Goal: Navigation & Orientation: Find specific page/section

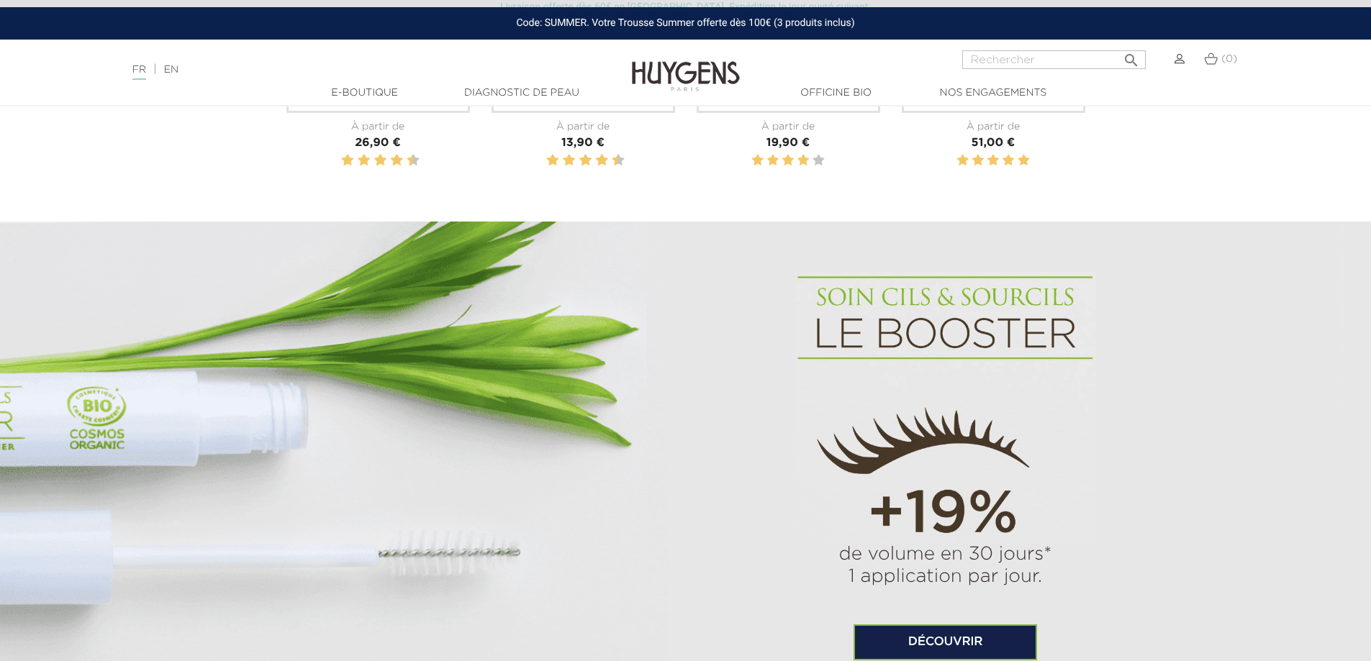
scroll to position [863, 0]
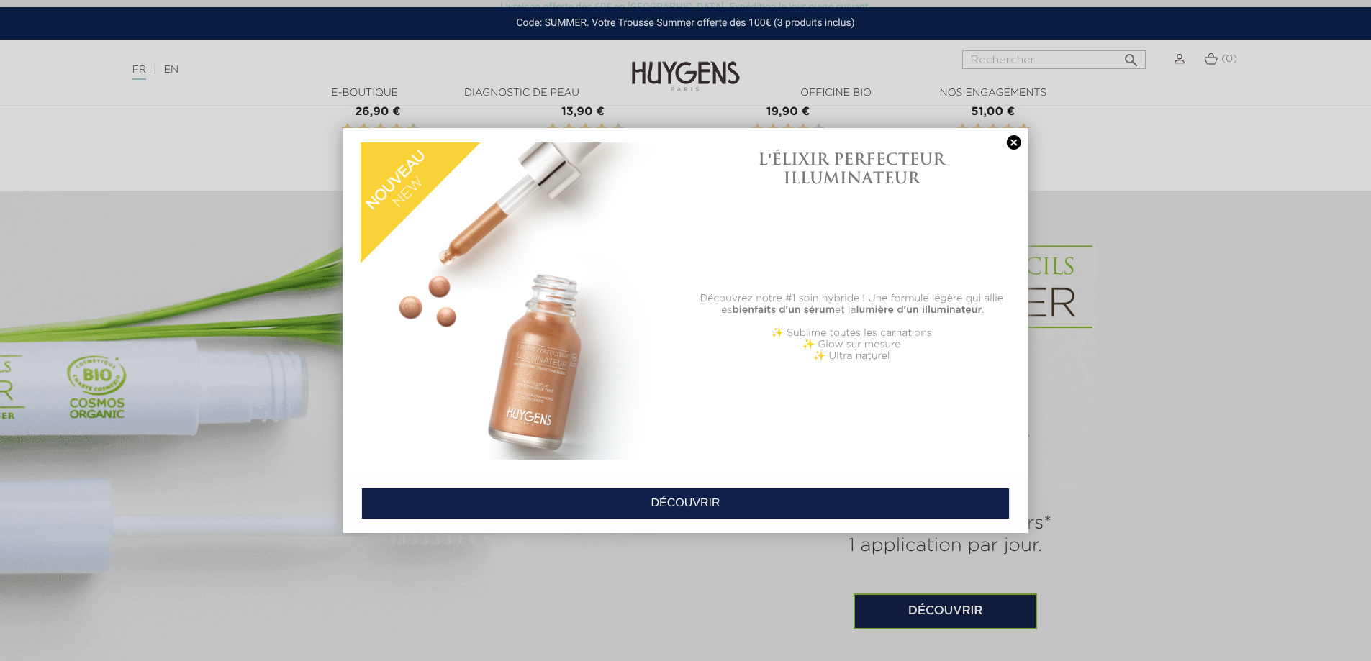
click at [1010, 145] on link at bounding box center [1014, 142] width 20 height 15
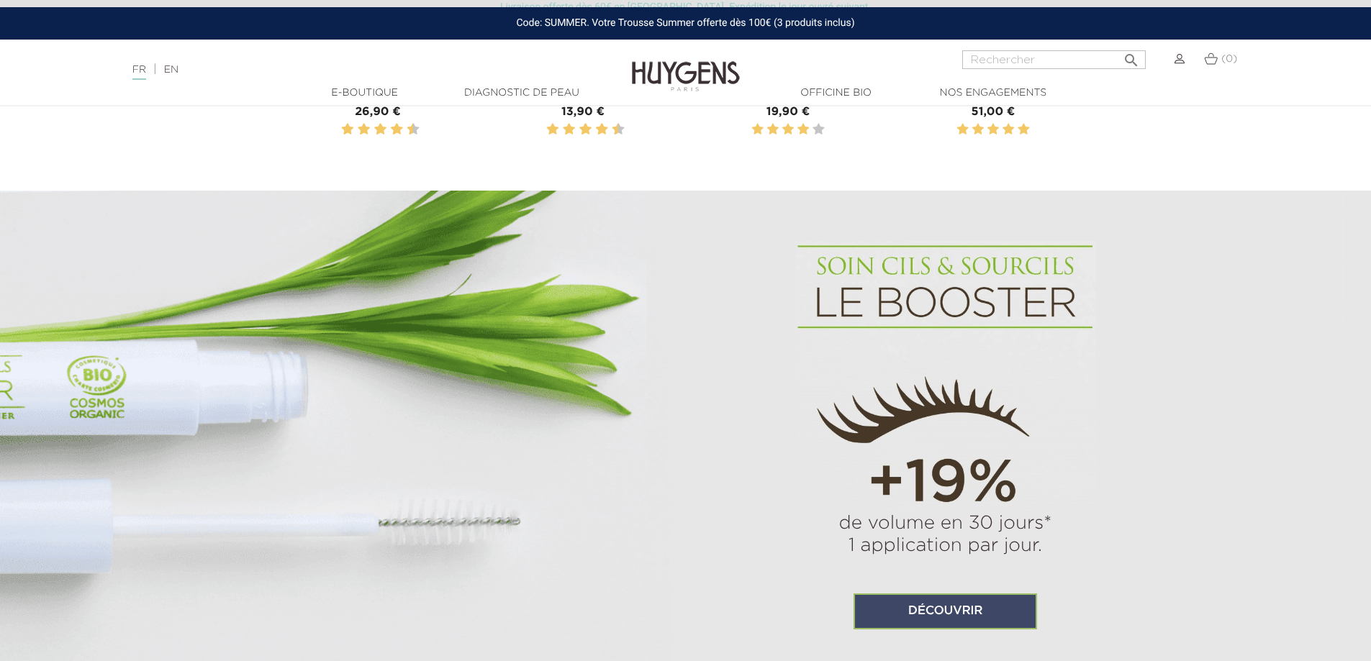
click at [942, 609] on link "Découvrir" at bounding box center [944, 612] width 183 height 36
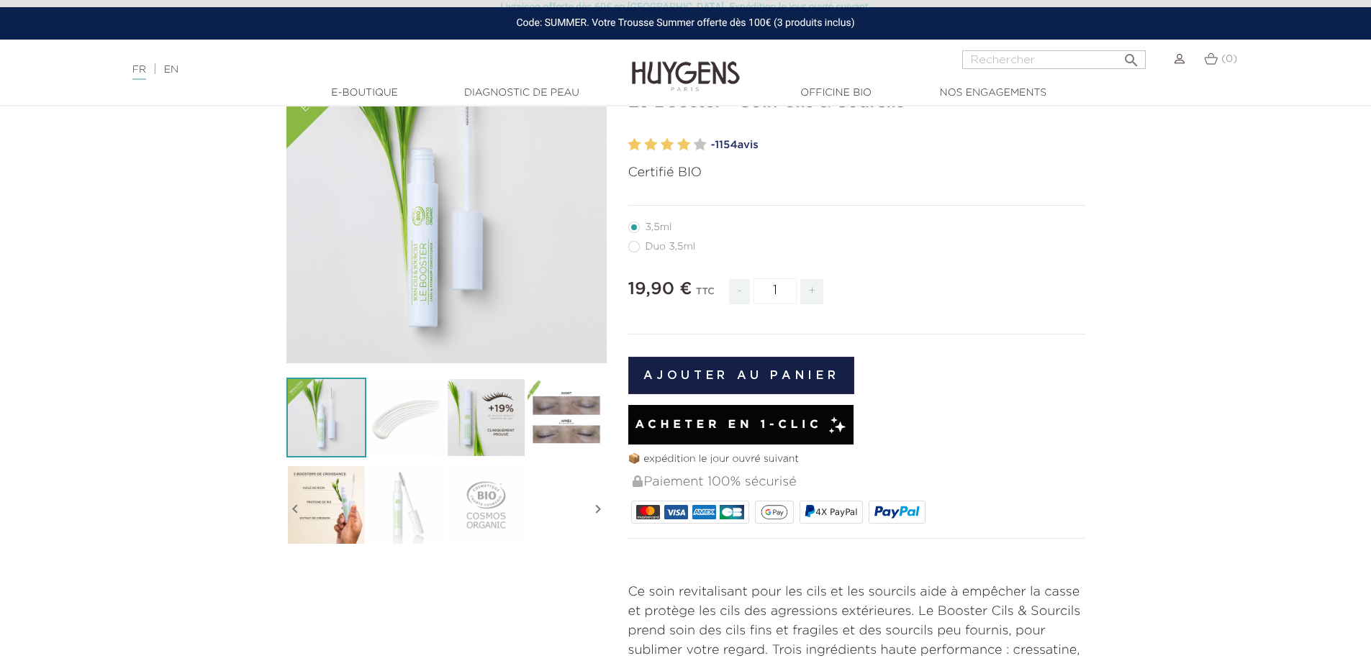
scroll to position [144, 0]
click at [732, 145] on span "1154" at bounding box center [725, 144] width 22 height 11
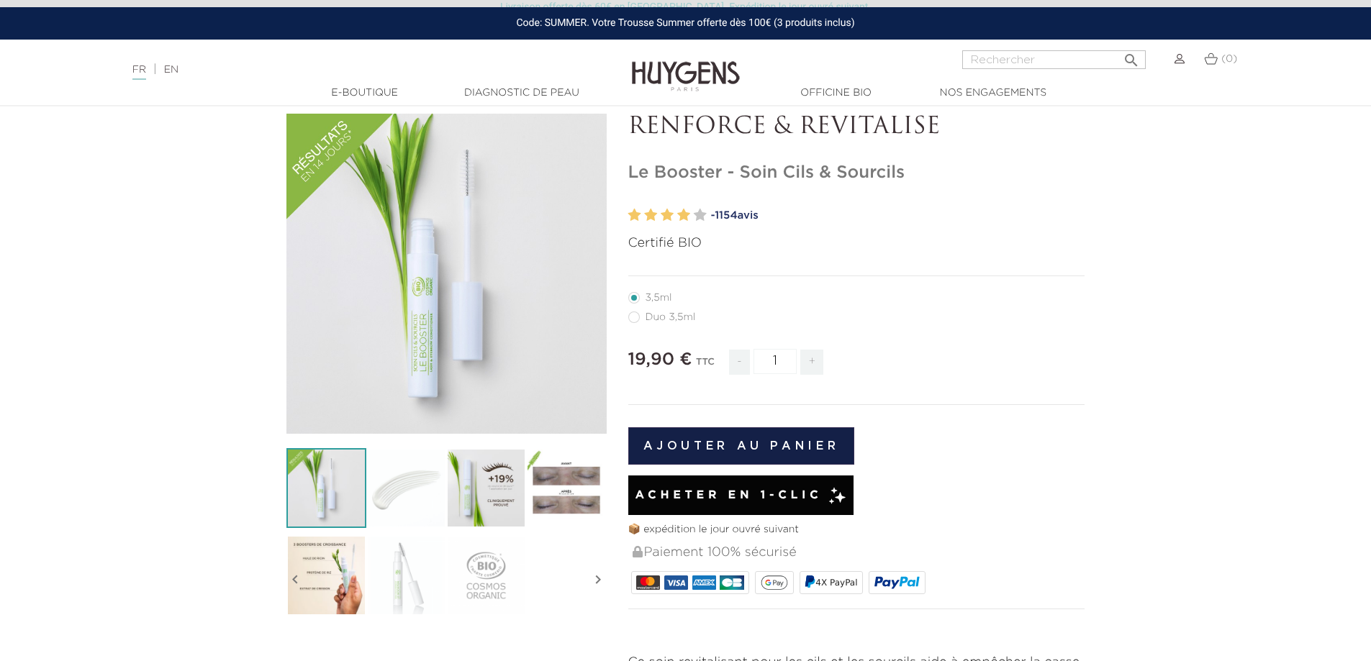
scroll to position [14, 0]
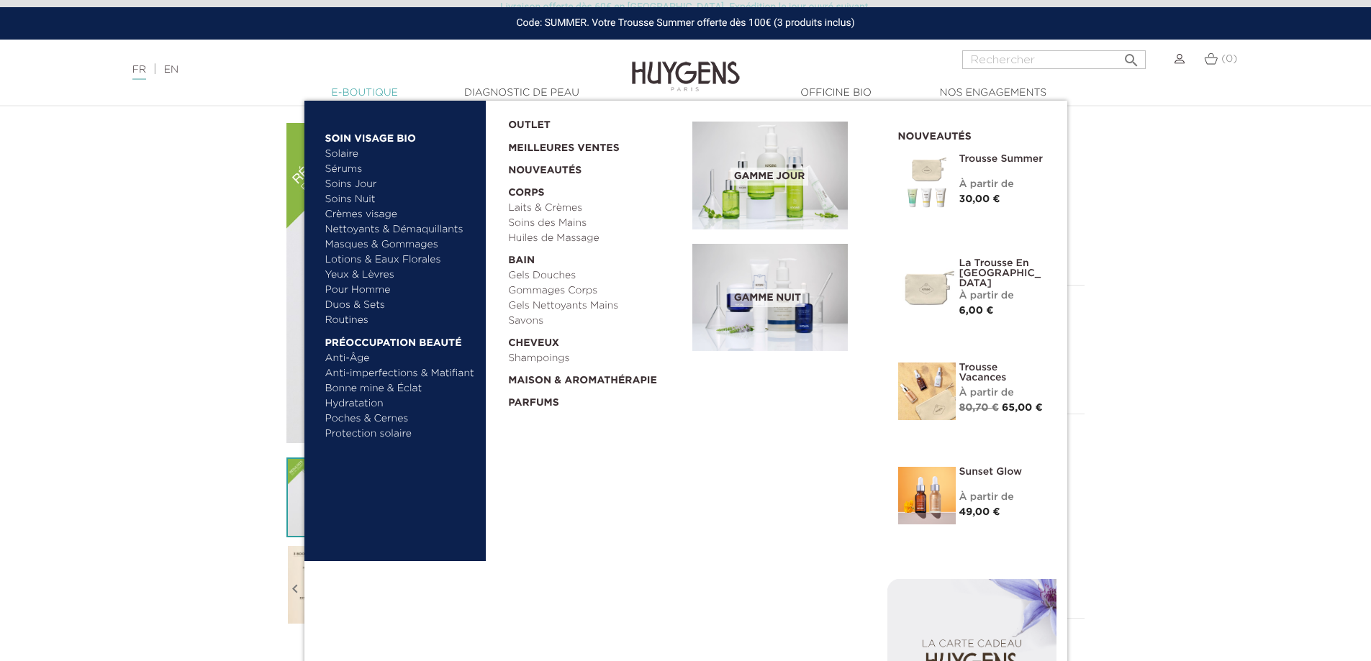
click at [381, 90] on link "  E-Boutique" at bounding box center [365, 93] width 144 height 15
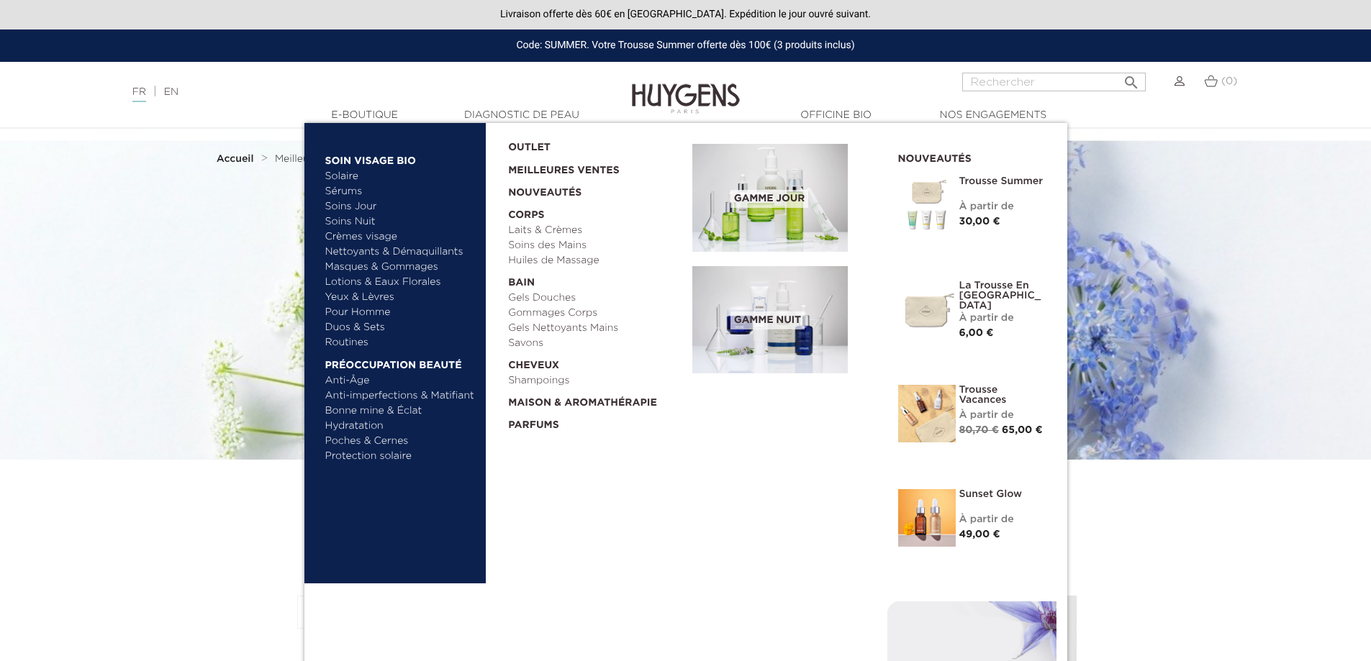
click at [350, 281] on link "Lotions & Eaux Florales" at bounding box center [400, 282] width 150 height 15
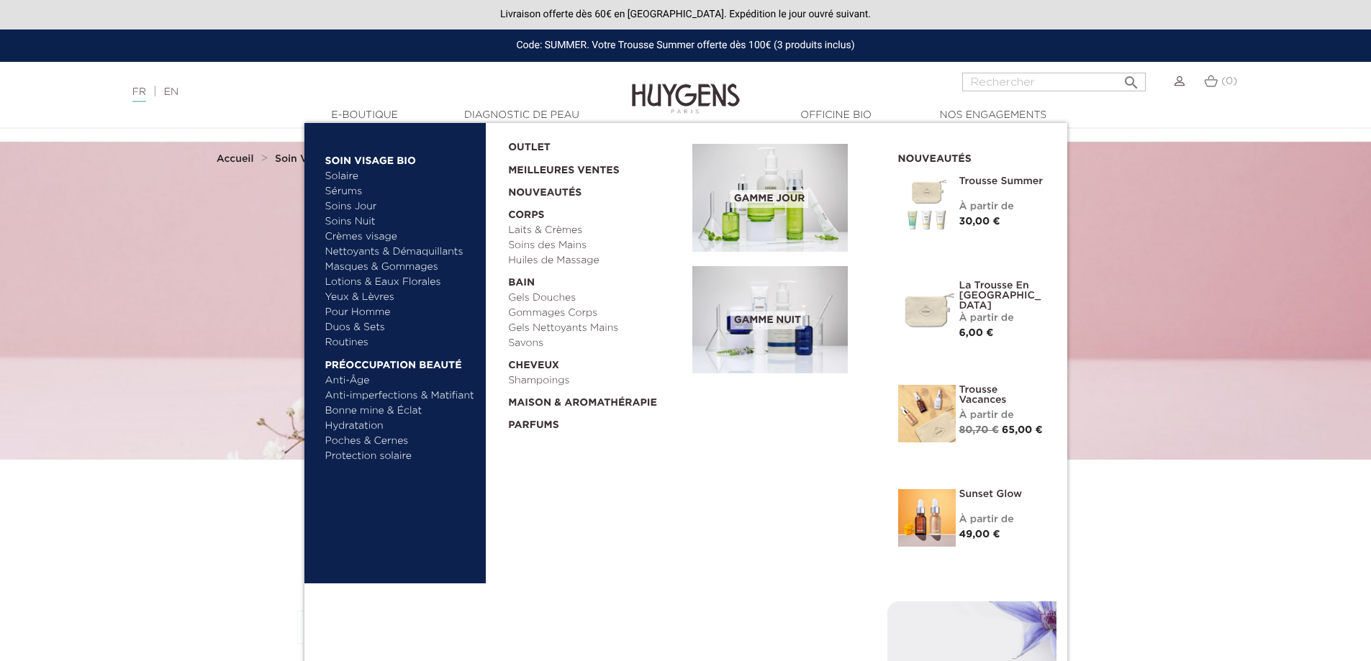
click at [352, 445] on link "Poches & Cernes" at bounding box center [400, 441] width 150 height 15
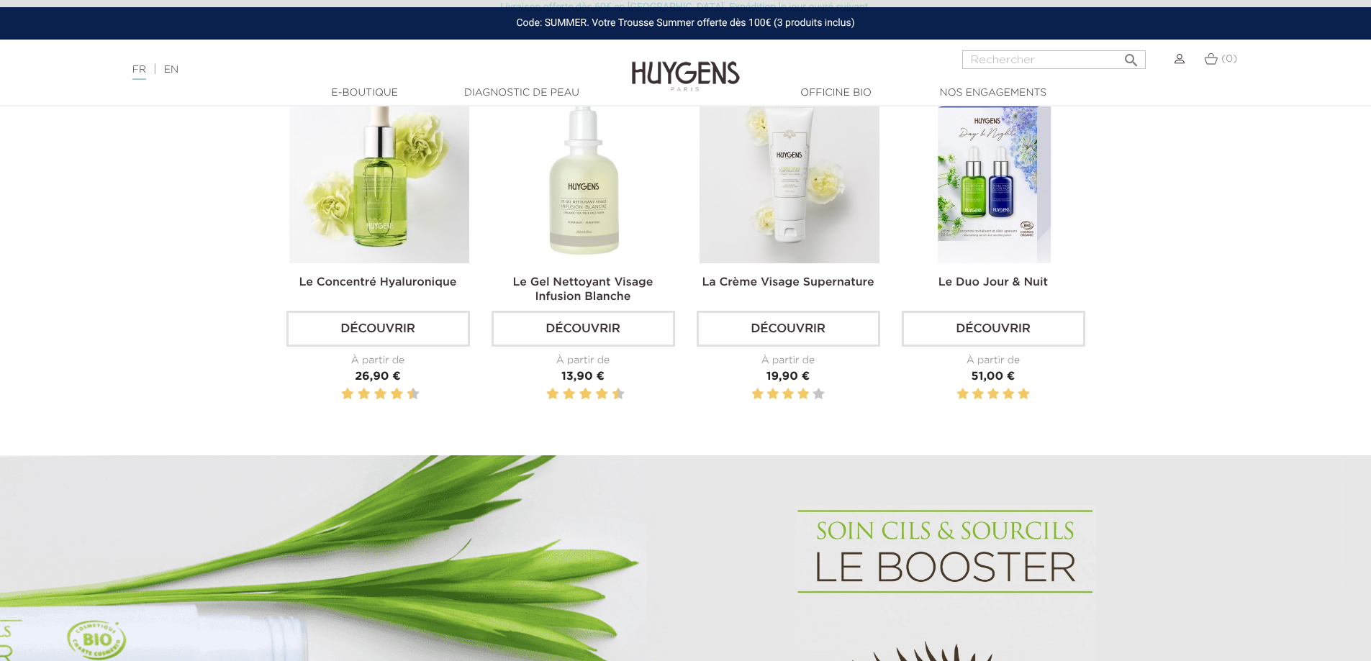
scroll to position [576, 0]
